Goal: Information Seeking & Learning: Learn about a topic

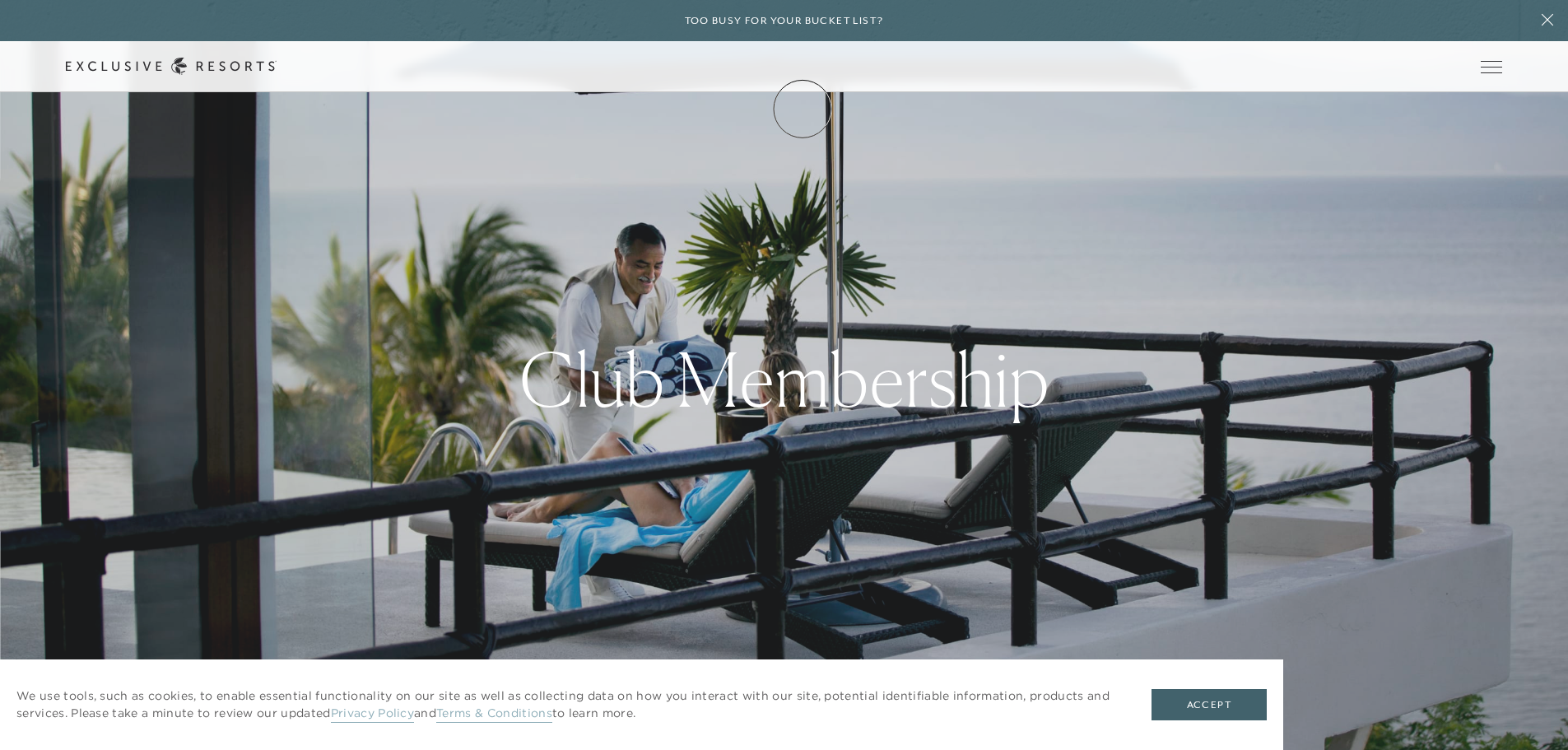
click at [0, 0] on link "Membership" at bounding box center [0, 0] width 0 height 0
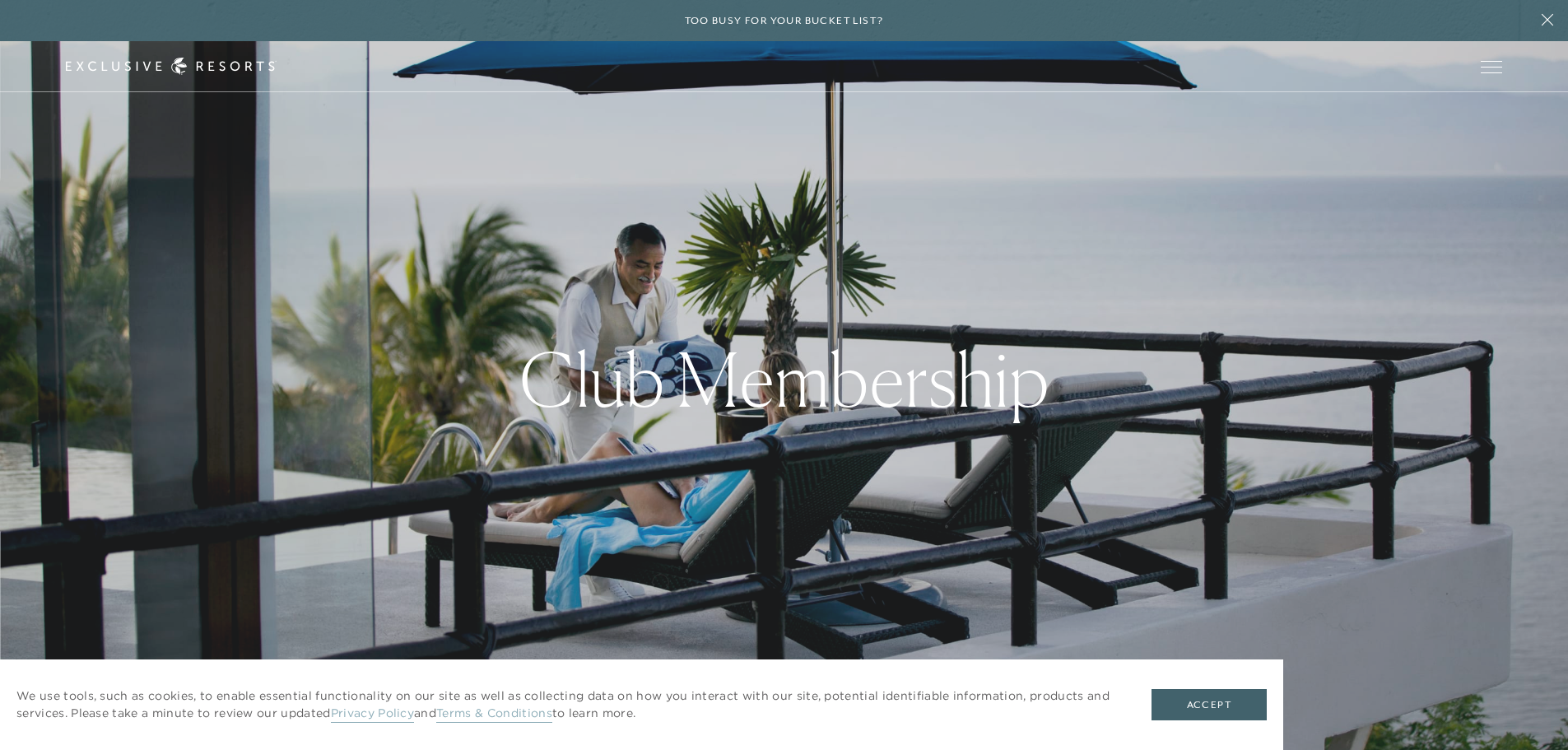
click at [660, 580] on div "Club Membership" at bounding box center [784, 375] width 1568 height 750
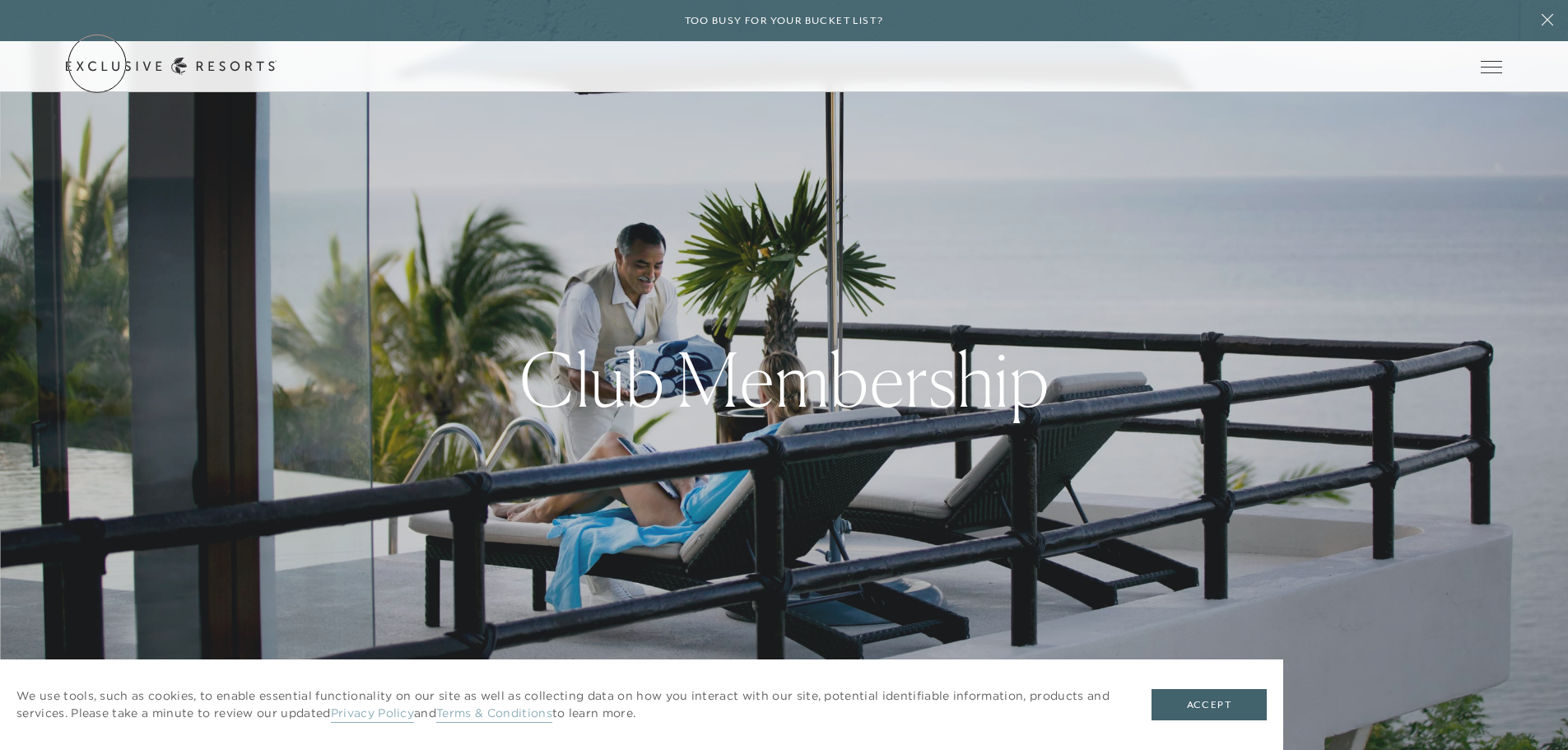
click at [0, 0] on link "Get Started" at bounding box center [0, 0] width 0 height 0
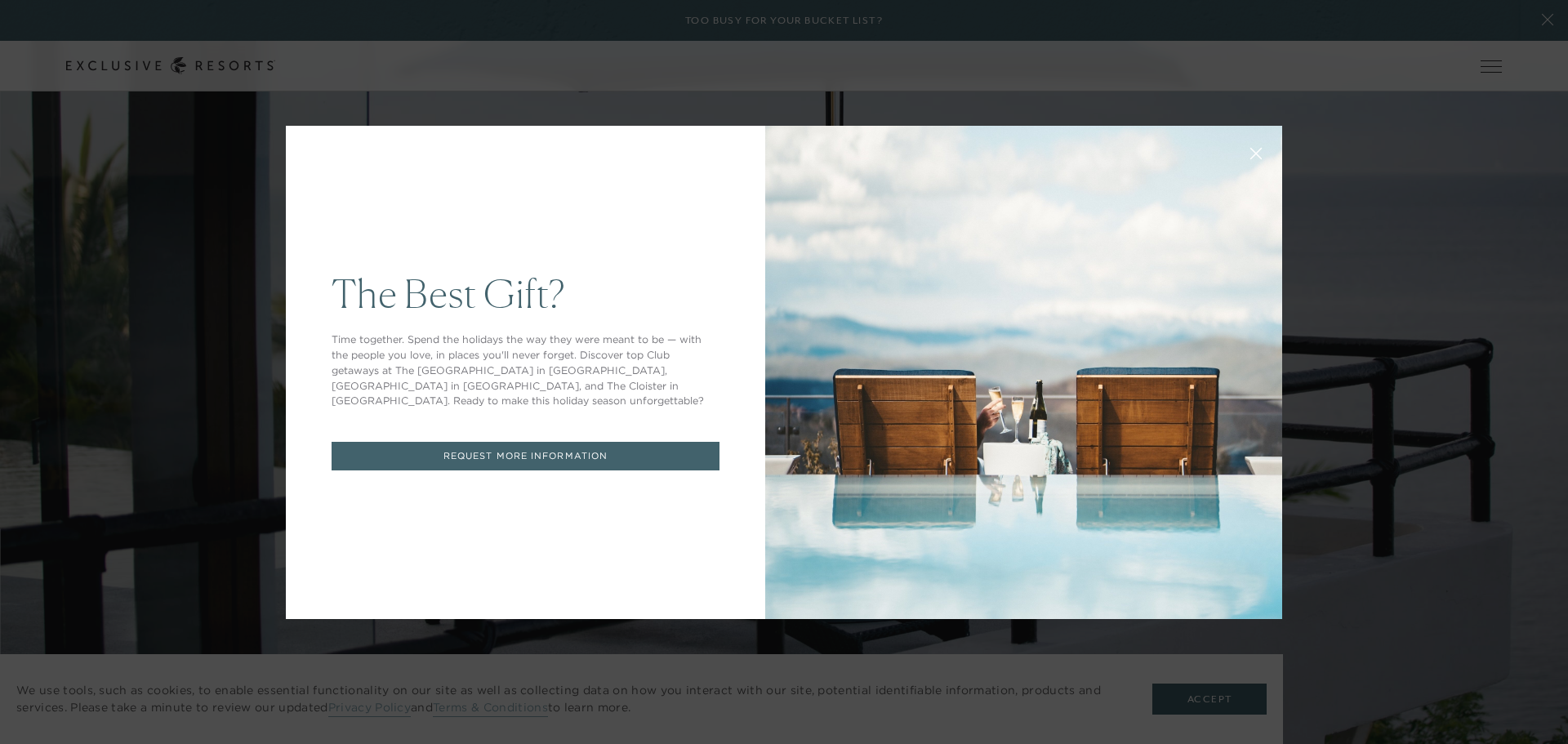
click at [1256, 154] on button at bounding box center [1255, 152] width 39 height 39
